Goal: Information Seeking & Learning: Learn about a topic

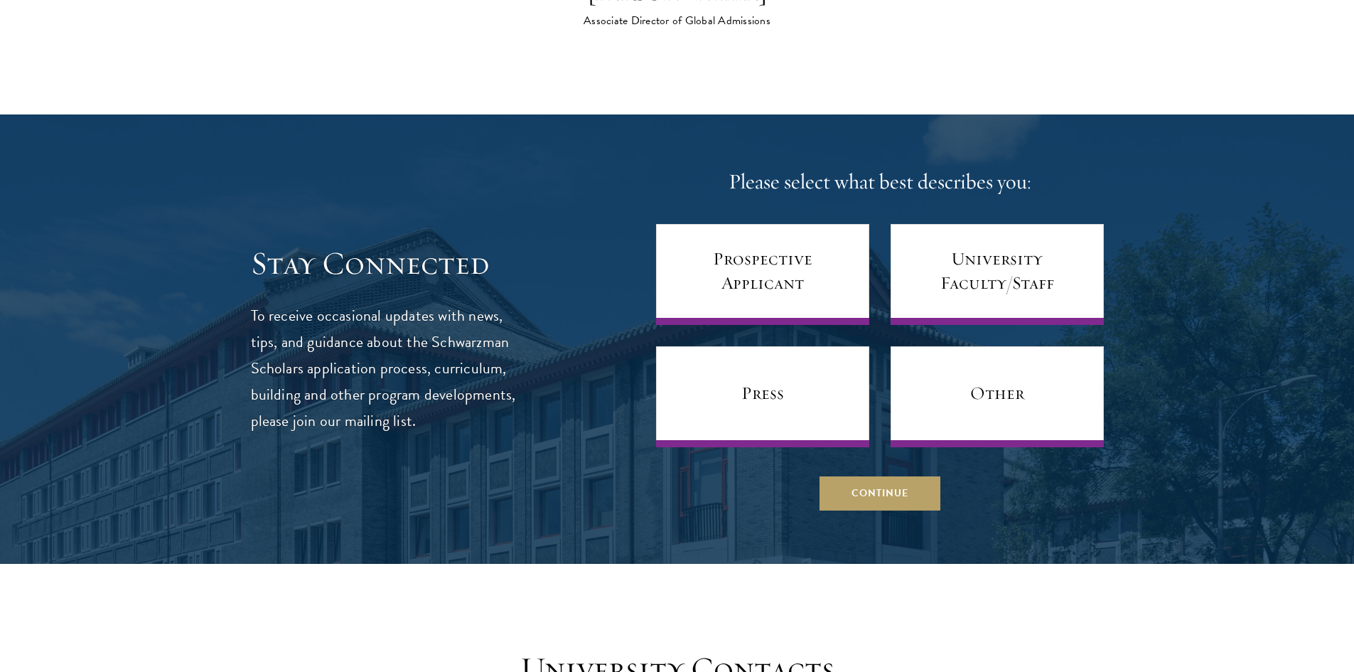
scroll to position [5614, 0]
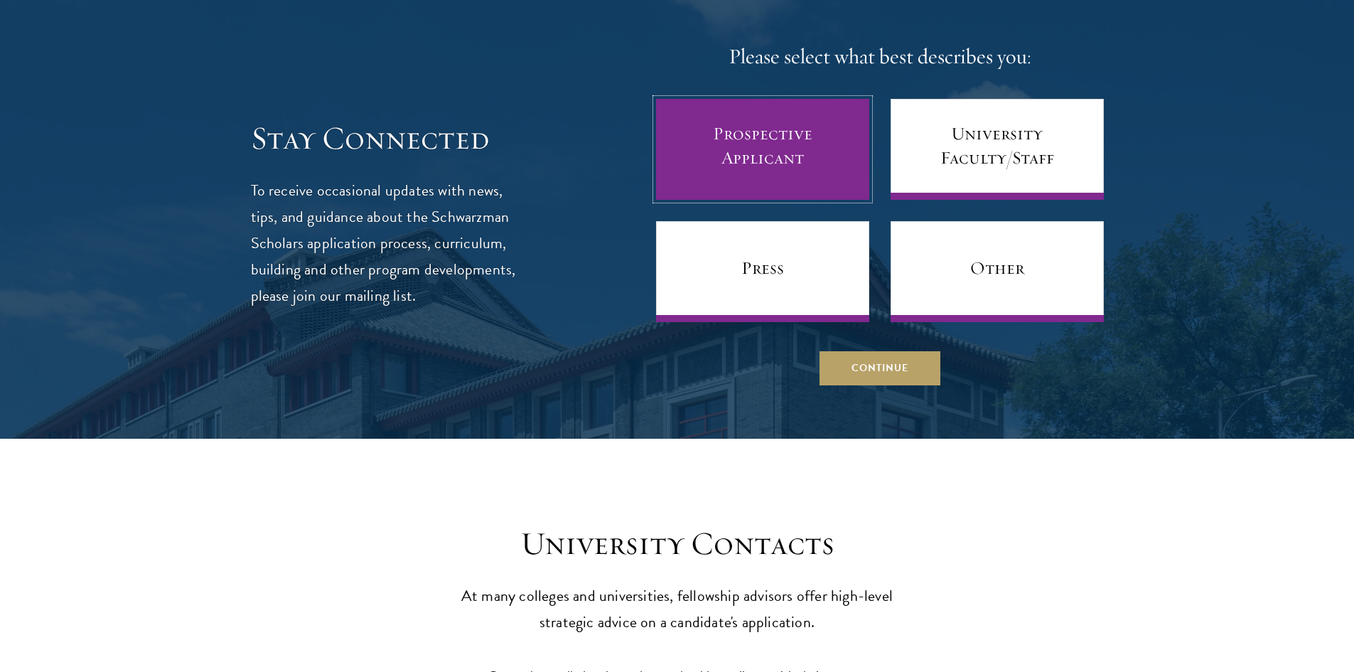
click at [781, 104] on link "Prospective Applicant" at bounding box center [762, 149] width 213 height 101
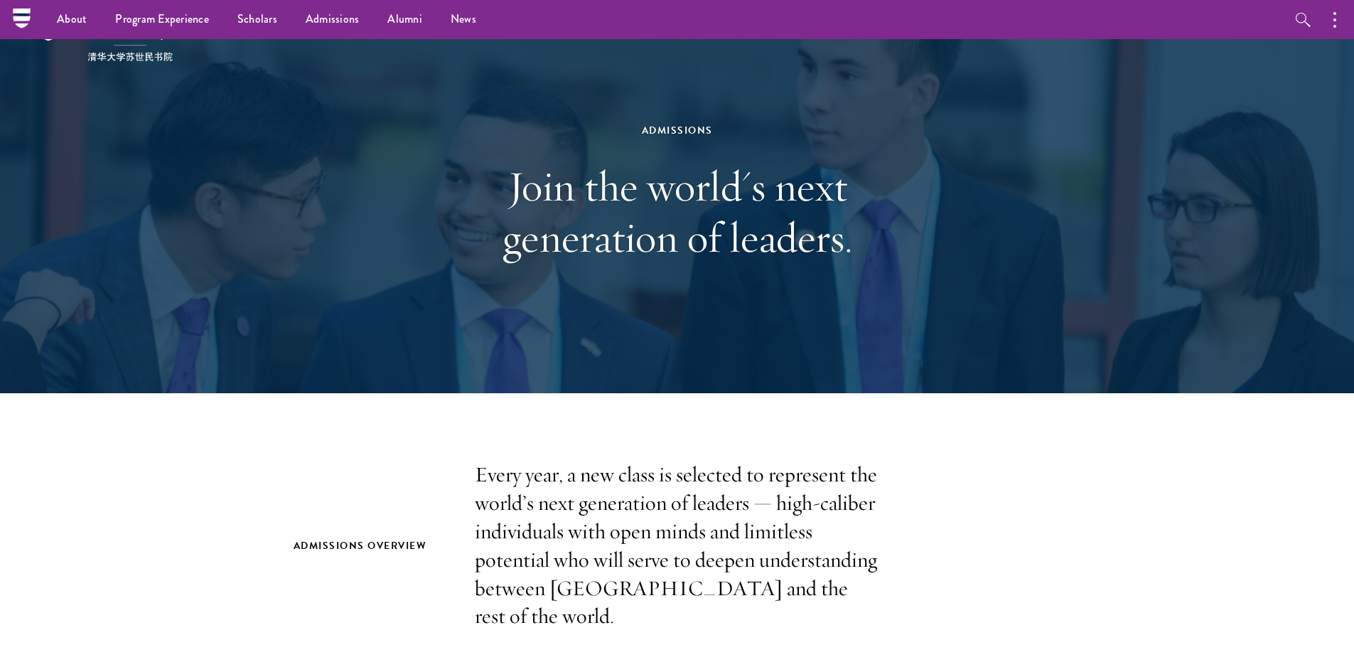
scroll to position [0, 0]
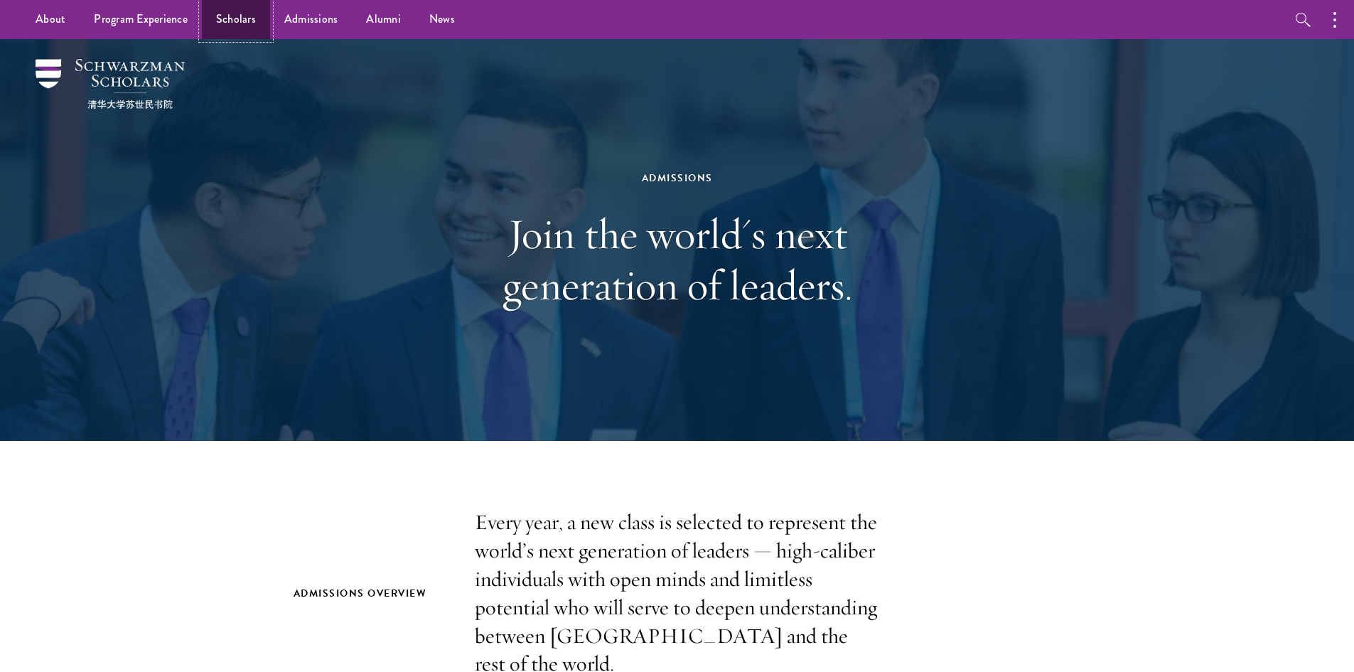
click at [249, 17] on link "Scholars" at bounding box center [236, 19] width 68 height 39
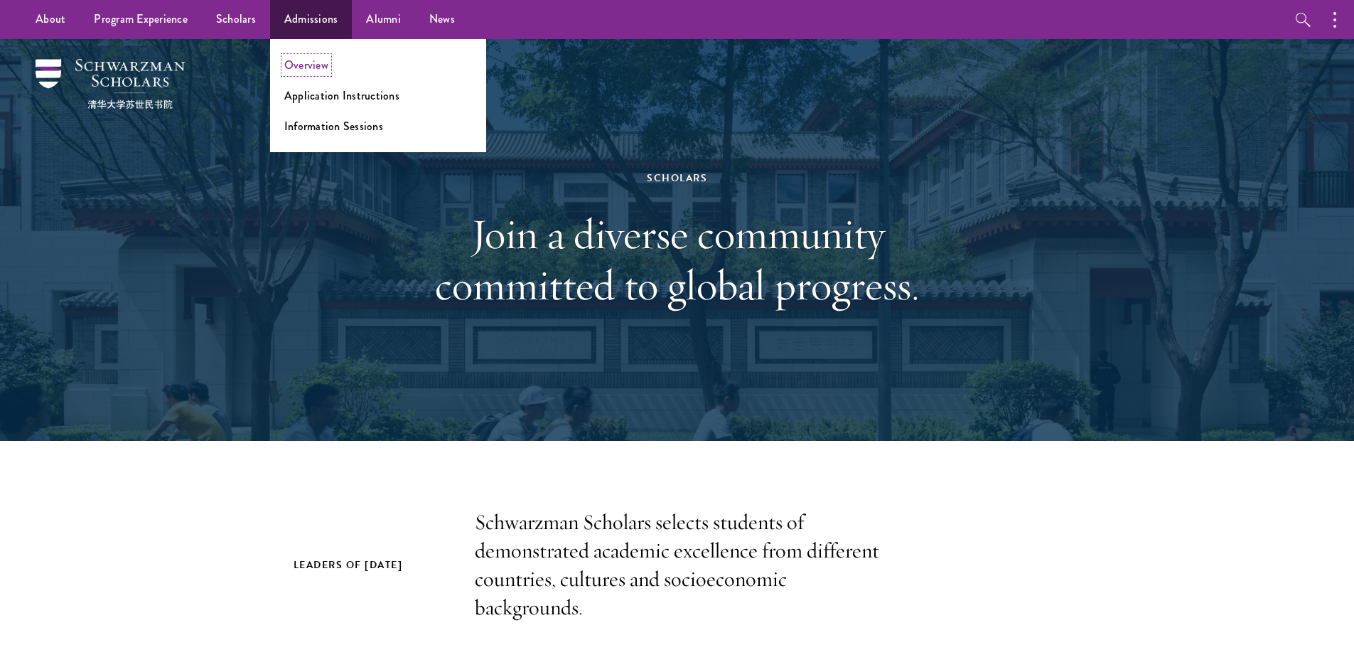
click at [314, 64] on link "Overview" at bounding box center [306, 65] width 44 height 16
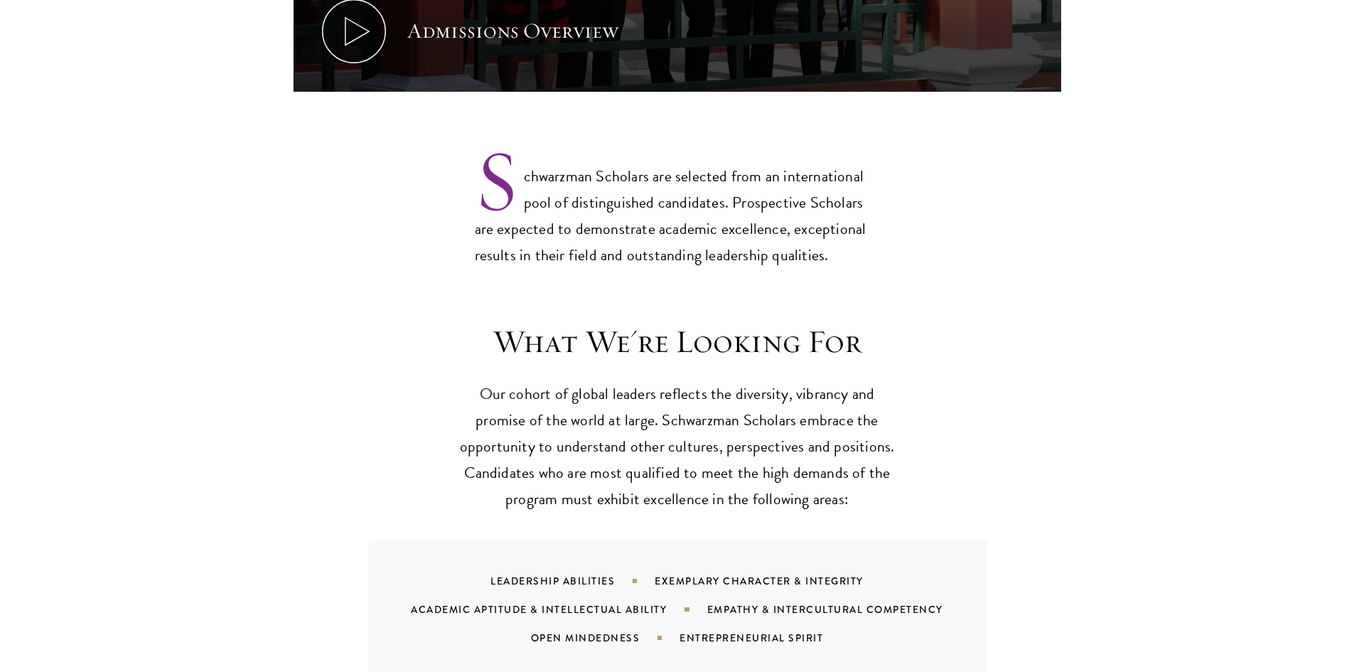
scroll to position [1208, 0]
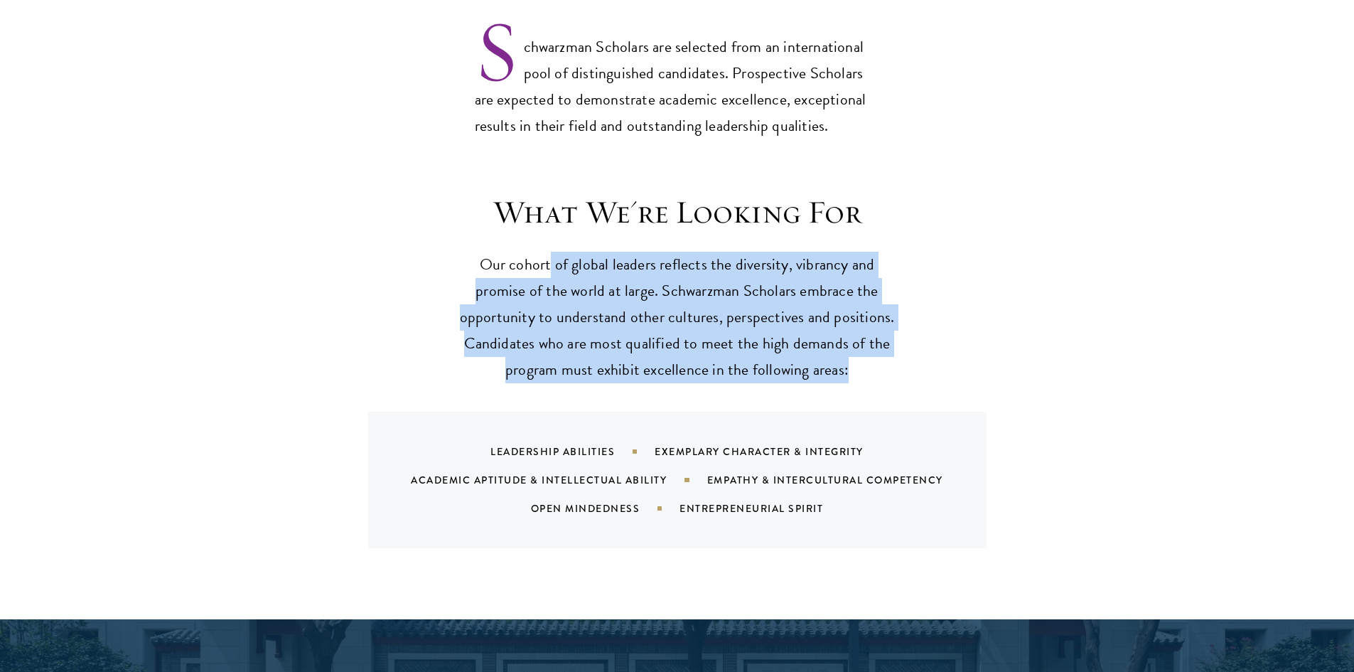
drag, startPoint x: 551, startPoint y: 232, endPoint x: 865, endPoint y: 355, distance: 336.6
click at [865, 355] on p "Our cohort of global leaders reflects the diversity, vibrancy and promise of th…" at bounding box center [677, 317] width 441 height 131
drag, startPoint x: 865, startPoint y: 355, endPoint x: 456, endPoint y: 229, distance: 427.5
click at [457, 252] on p "Our cohort of global leaders reflects the diversity, vibrancy and promise of th…" at bounding box center [677, 317] width 441 height 131
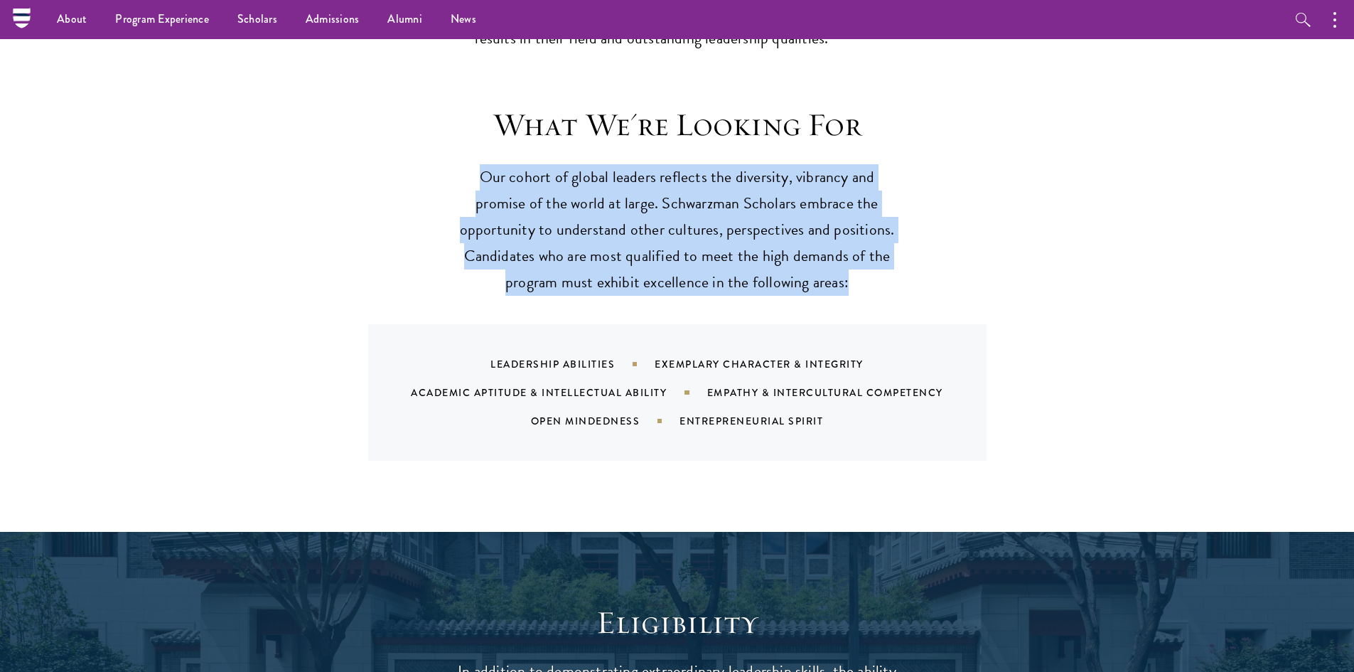
scroll to position [1279, 0]
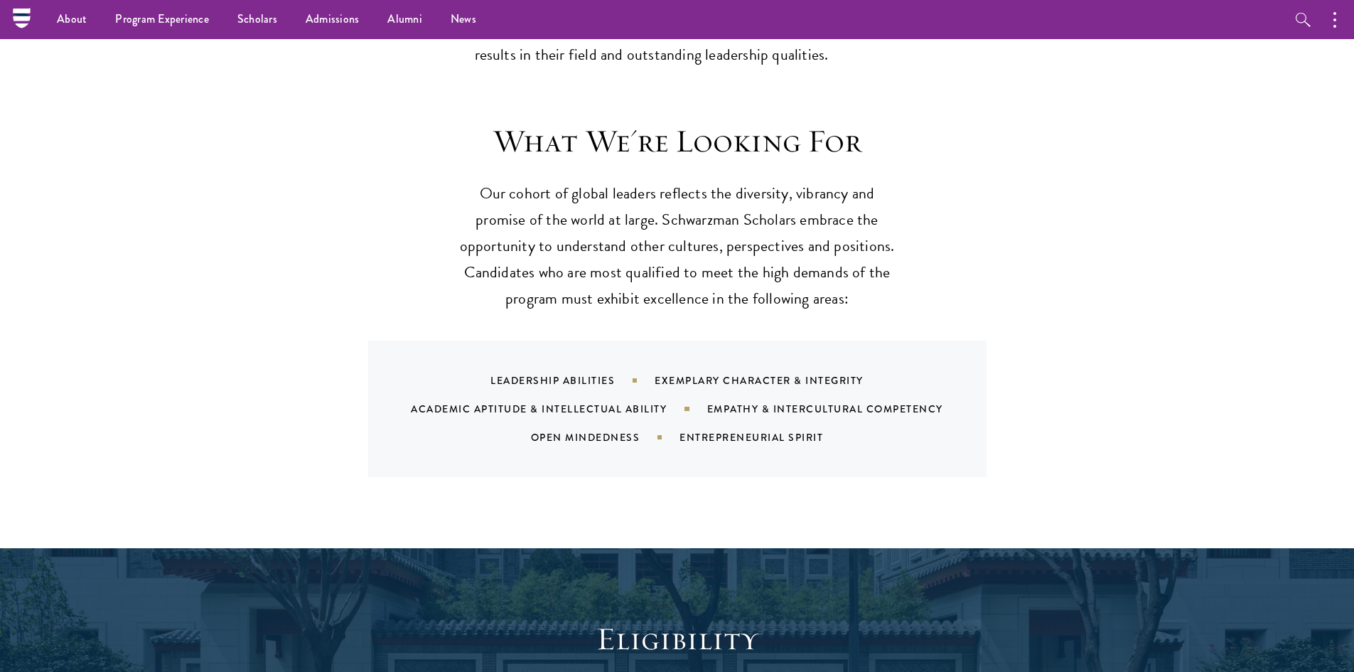
drag, startPoint x: 504, startPoint y: 373, endPoint x: 504, endPoint y: 362, distance: 10.7
click at [504, 366] on div "Leadership Abilities Exemplary Character & Integrity Academic Aptitude & Intell…" at bounding box center [695, 408] width 584 height 85
click at [494, 373] on div "Leadership Abilities" at bounding box center [572, 380] width 164 height 14
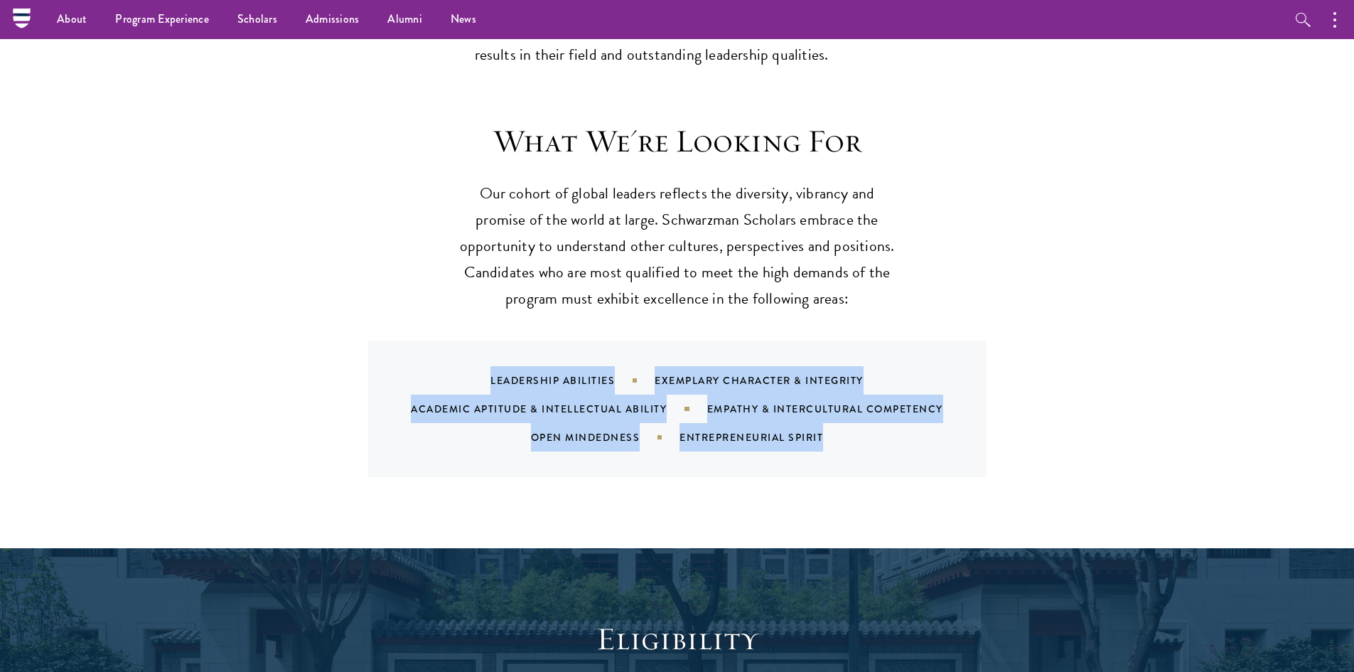
drag, startPoint x: 493, startPoint y: 350, endPoint x: 824, endPoint y: 411, distance: 336.1
click at [824, 411] on div "Leadership Abilities Exemplary Character & Integrity Academic Aptitude & Intell…" at bounding box center [695, 408] width 584 height 85
copy main "Leadership Abilities Exemplary Character & Integrity Academic Aptitude & Intell…"
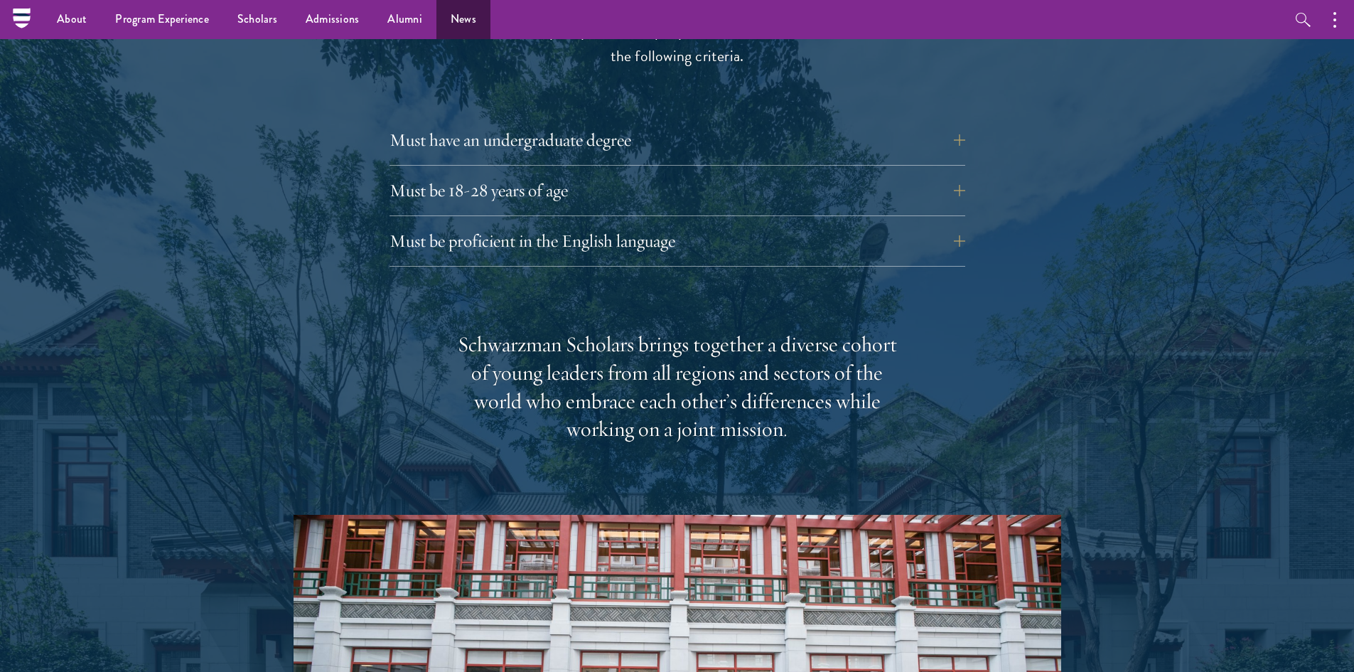
scroll to position [1777, 0]
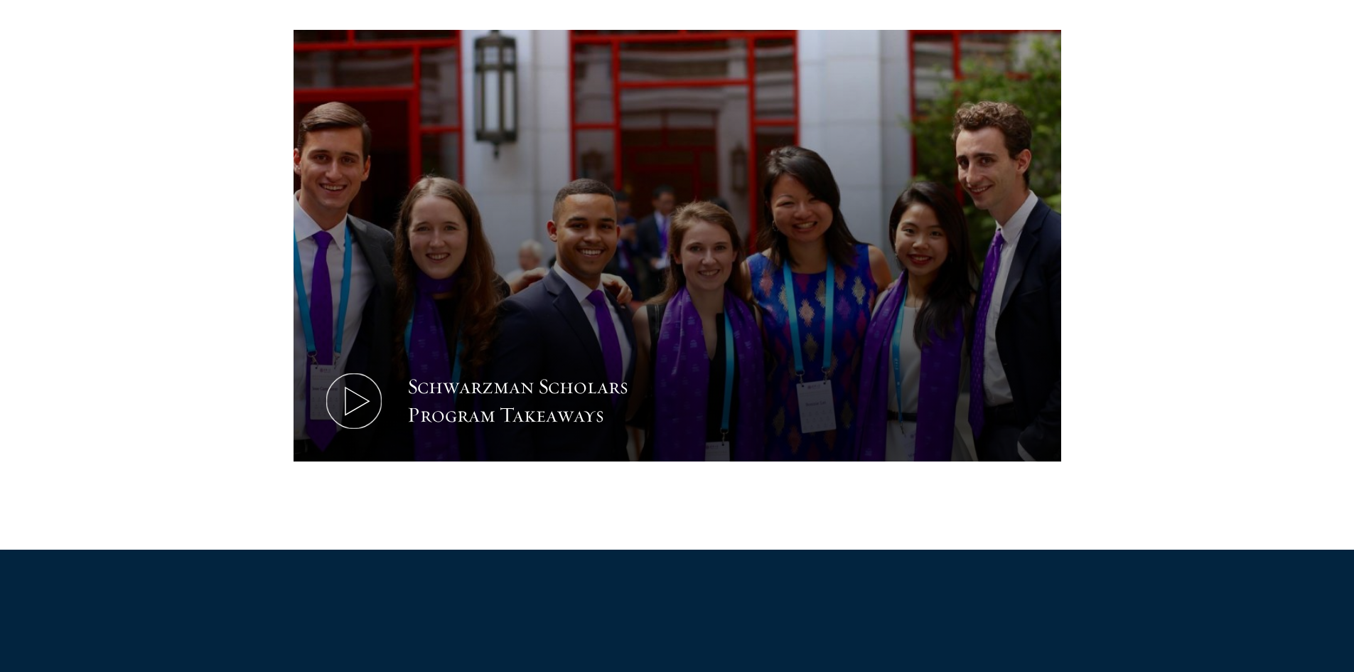
scroll to position [782, 0]
